Goal: Task Accomplishment & Management: Manage account settings

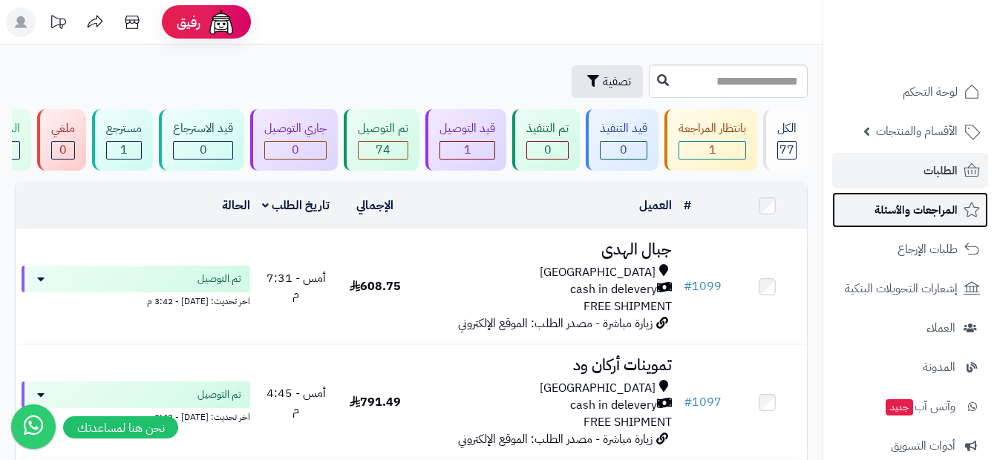
click at [884, 210] on span "المراجعات والأسئلة" at bounding box center [916, 210] width 83 height 21
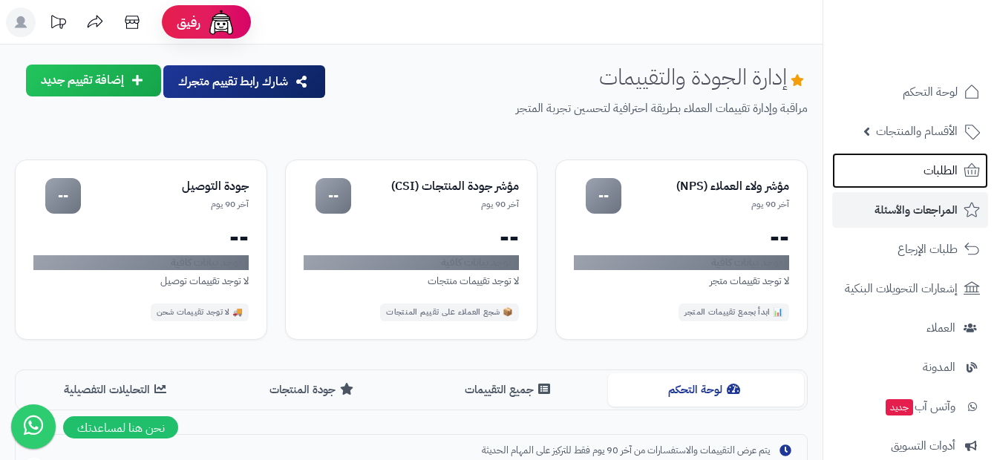
click at [934, 174] on span "الطلبات" at bounding box center [941, 170] width 34 height 21
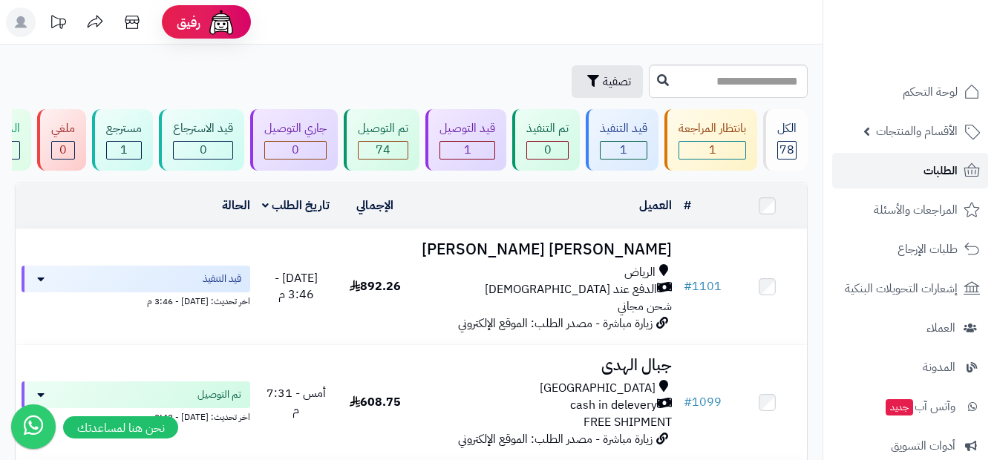
click at [915, 177] on link "الطلبات" at bounding box center [910, 171] width 156 height 36
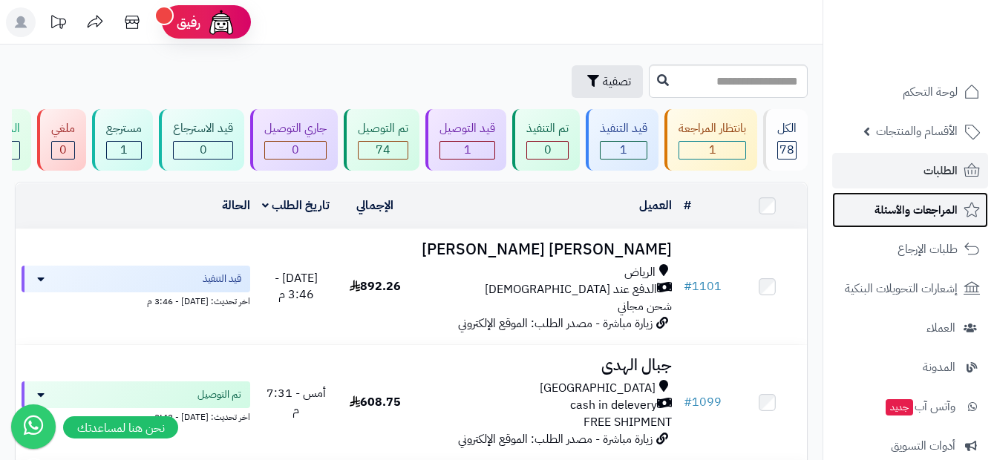
click at [903, 216] on span "المراجعات والأسئلة" at bounding box center [916, 210] width 83 height 21
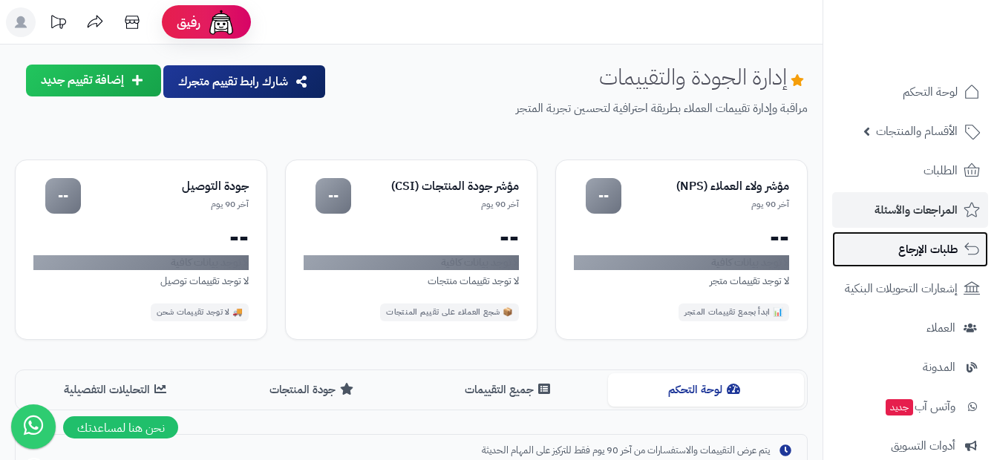
click at [924, 247] on span "طلبات الإرجاع" at bounding box center [928, 249] width 59 height 21
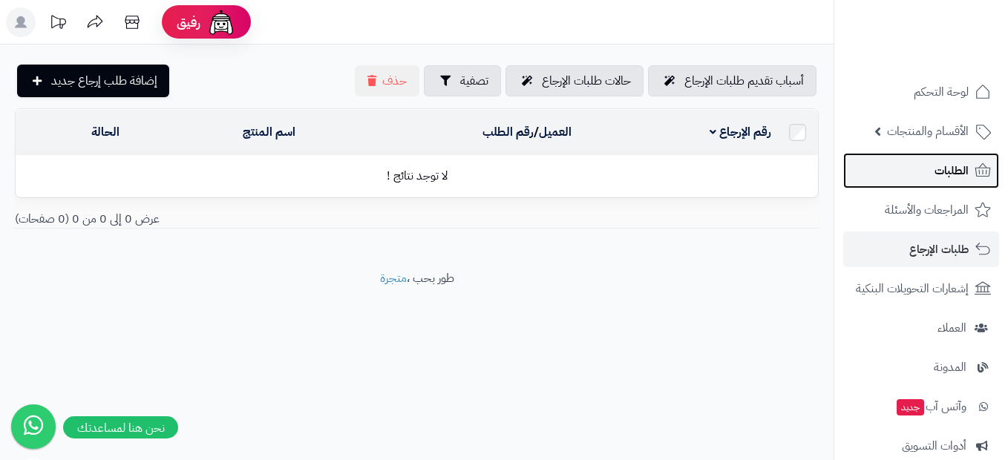
click at [960, 170] on span "الطلبات" at bounding box center [952, 170] width 34 height 21
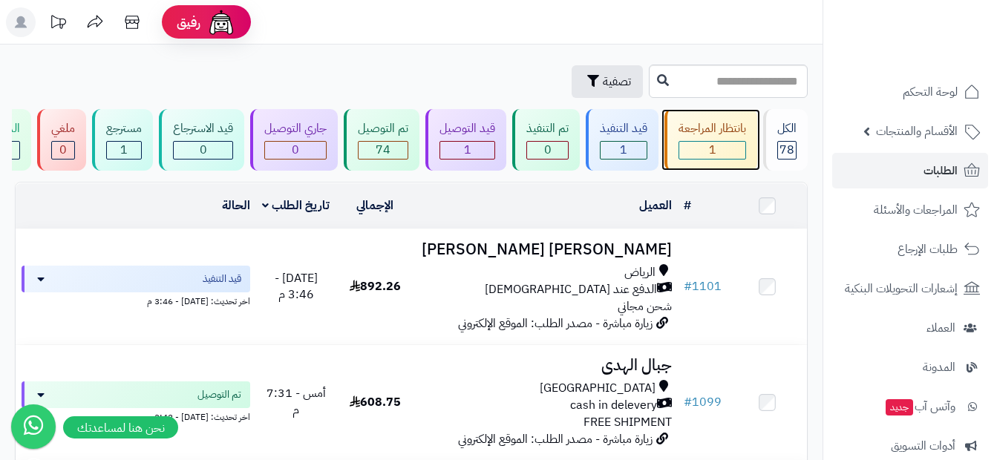
click at [732, 143] on div "1" at bounding box center [712, 150] width 66 height 17
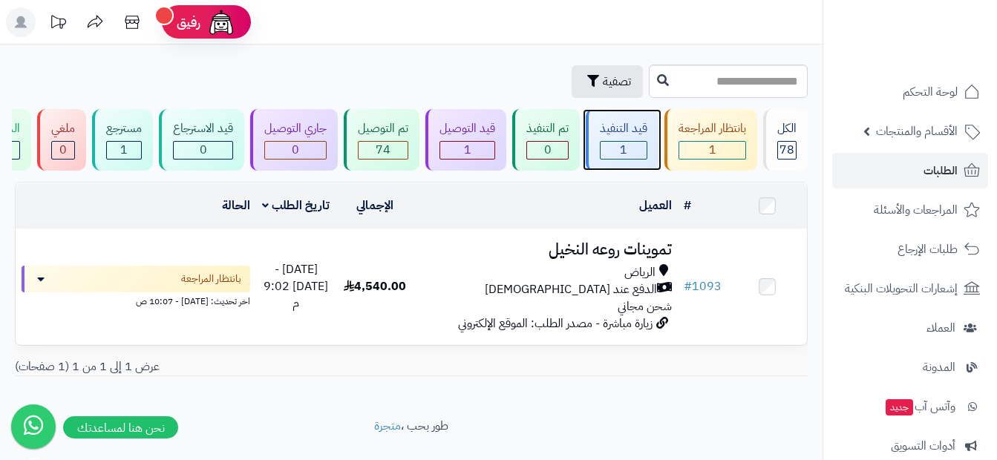
click at [628, 137] on div "قيد التنفيذ 1" at bounding box center [622, 140] width 73 height 62
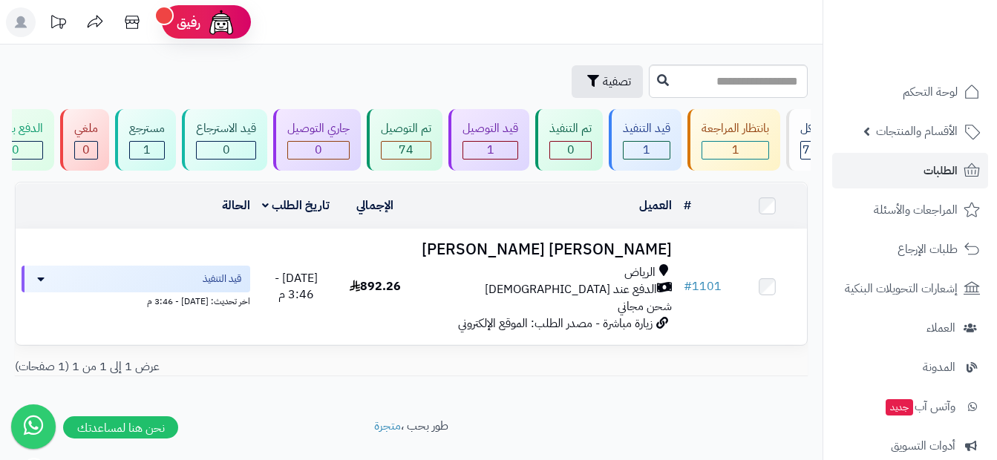
scroll to position [0, 1]
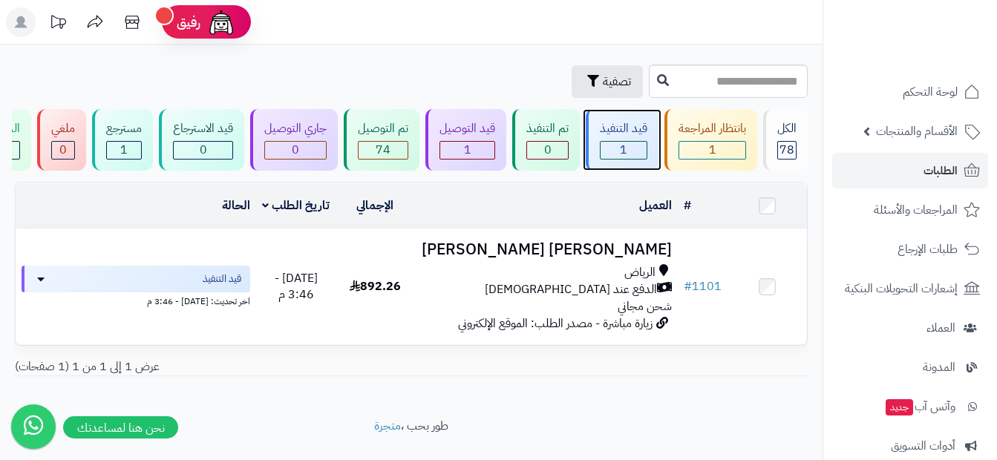
click at [625, 123] on div "قيد التنفيذ" at bounding box center [624, 128] width 48 height 17
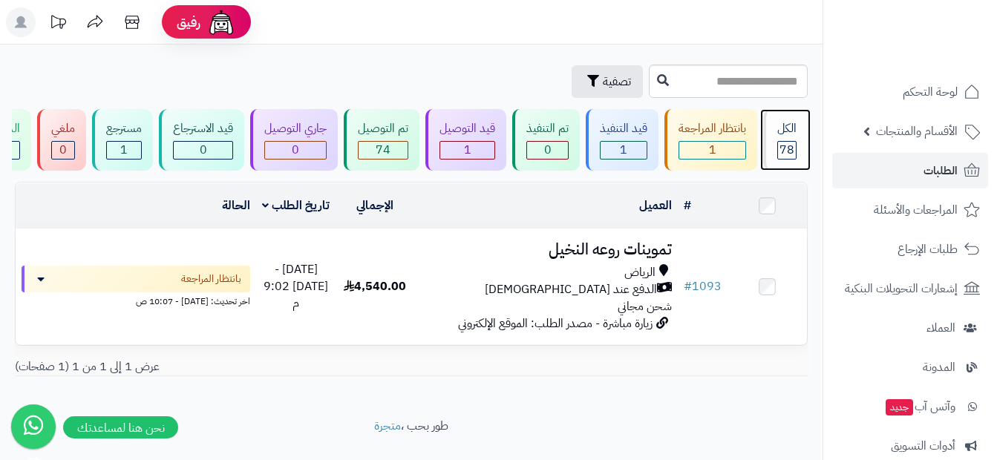
click at [792, 135] on div "الكل" at bounding box center [787, 128] width 19 height 17
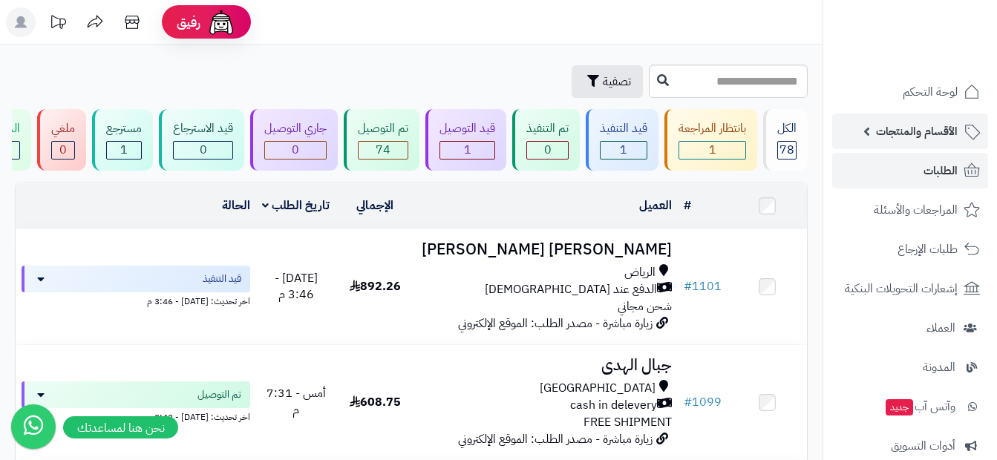
click at [920, 134] on span "الأقسام والمنتجات" at bounding box center [917, 131] width 82 height 21
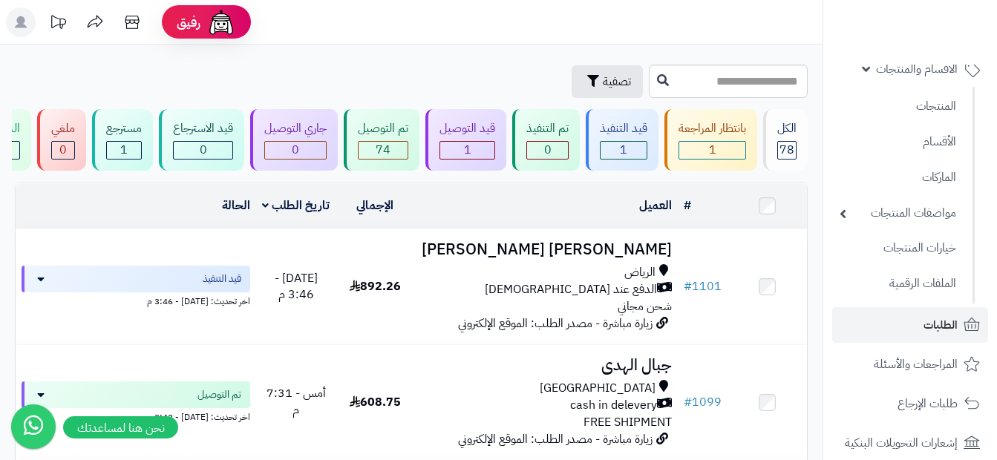
scroll to position [149, 0]
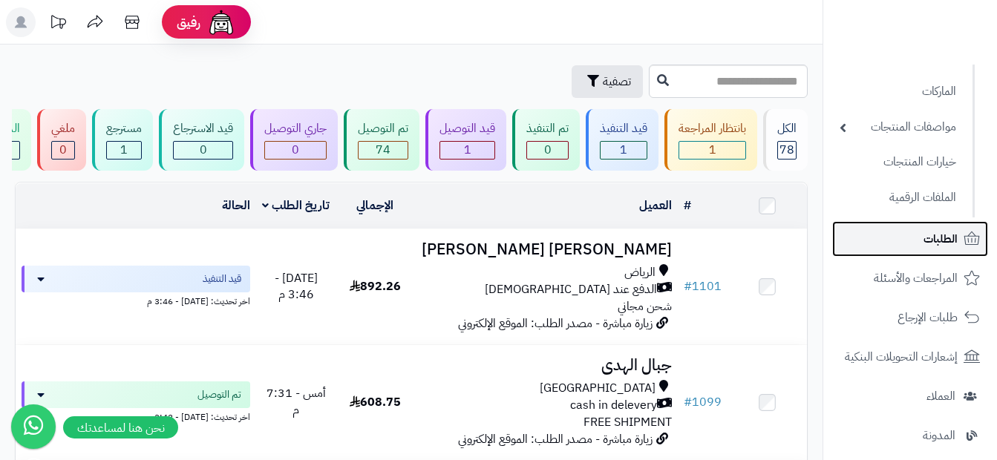
click at [945, 249] on span "الطلبات" at bounding box center [941, 239] width 34 height 21
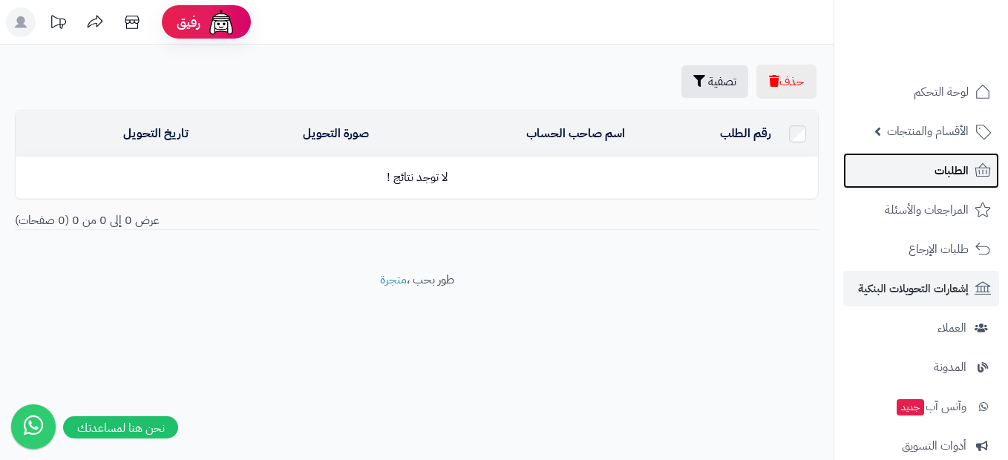
click at [952, 185] on link "الطلبات" at bounding box center [922, 171] width 156 height 36
